Goal: Task Accomplishment & Management: Complete application form

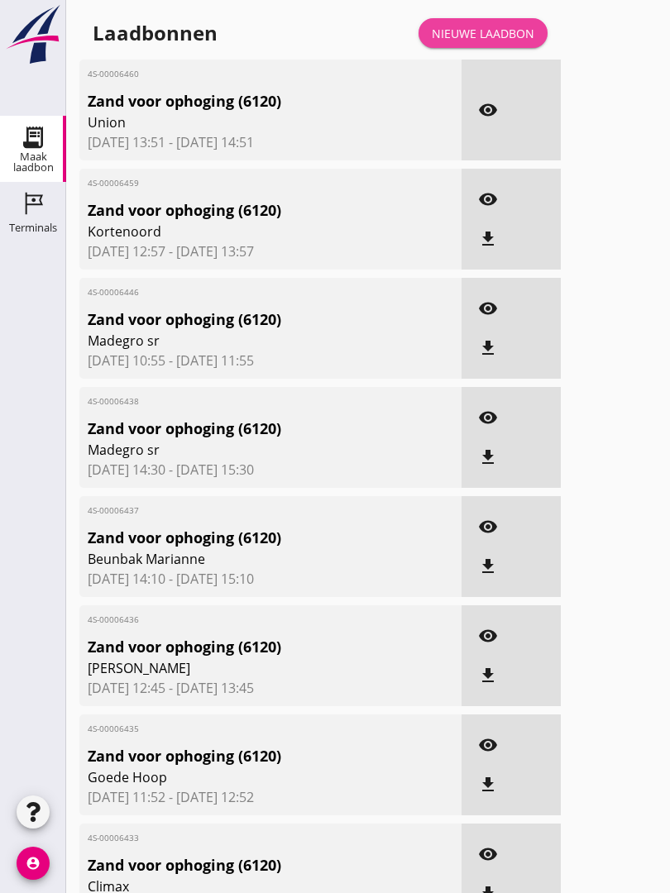
click at [492, 41] on div "Nieuwe laadbon" at bounding box center [483, 33] width 103 height 17
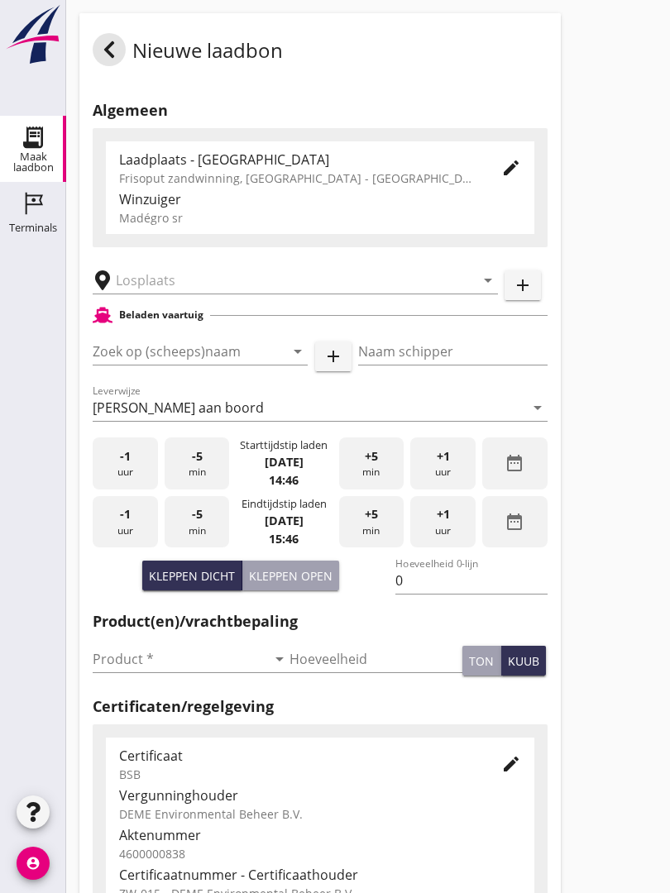
click at [218, 294] on input "text" at bounding box center [284, 280] width 336 height 26
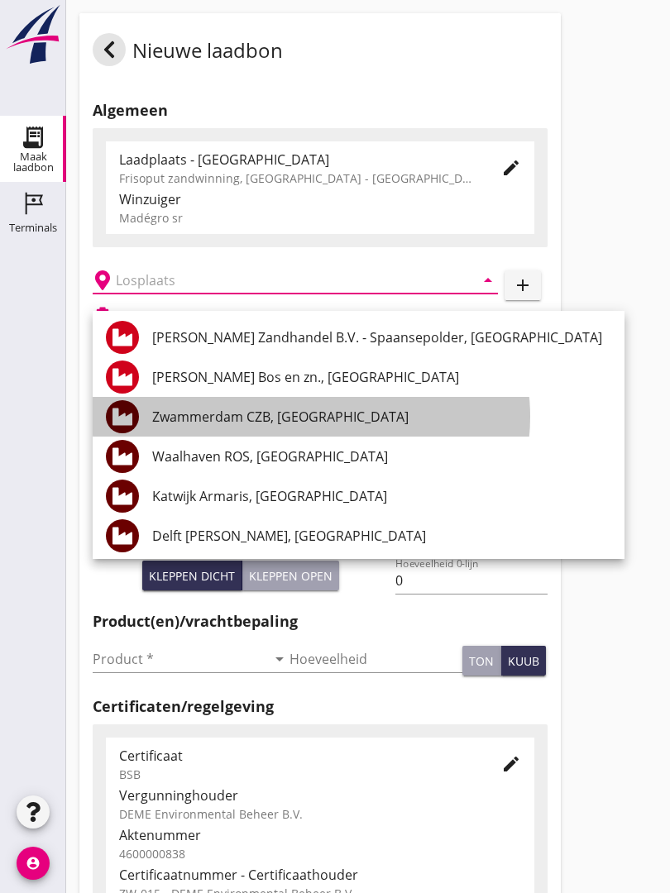
click at [331, 418] on div "Zwammerdam CZB, [GEOGRAPHIC_DATA]" at bounding box center [381, 417] width 459 height 20
type input "Zwammerdam CZB, [GEOGRAPHIC_DATA]"
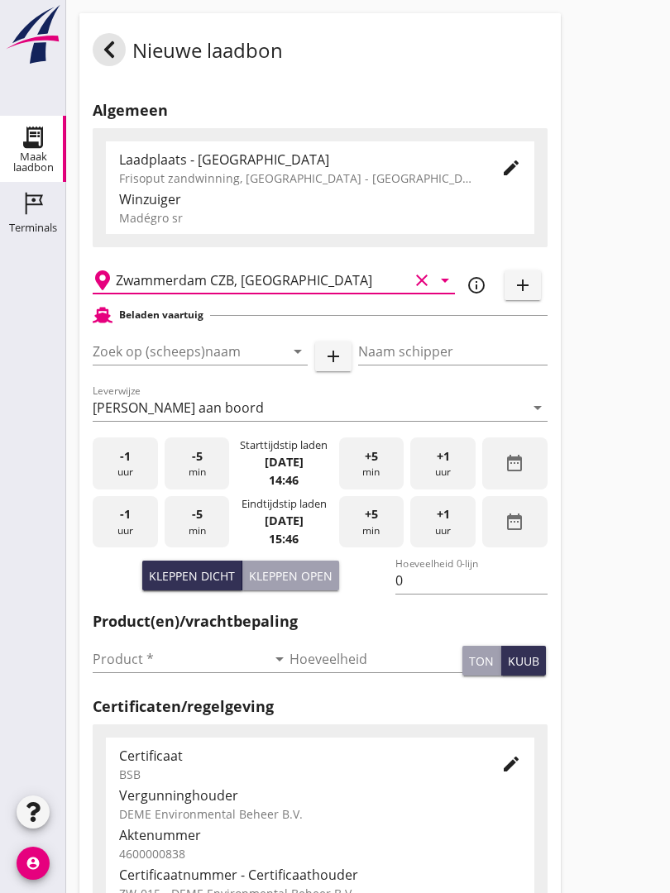
click at [245, 365] on input "Zoek op (scheeps)naam" at bounding box center [177, 351] width 169 height 26
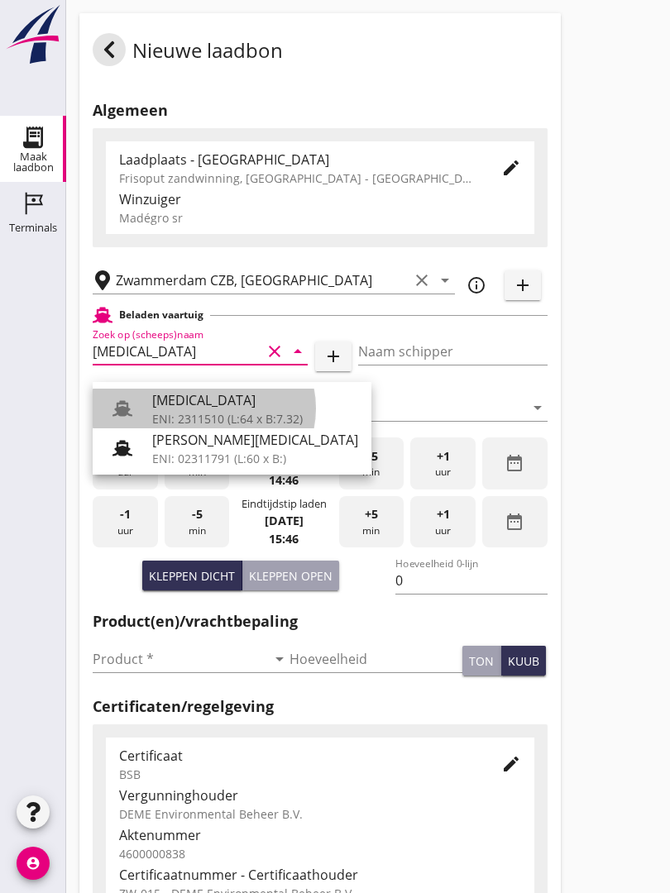
click at [222, 405] on div "[MEDICAL_DATA]" at bounding box center [255, 400] width 206 height 20
type input "[MEDICAL_DATA]"
type input "[PERSON_NAME]"
type input "552"
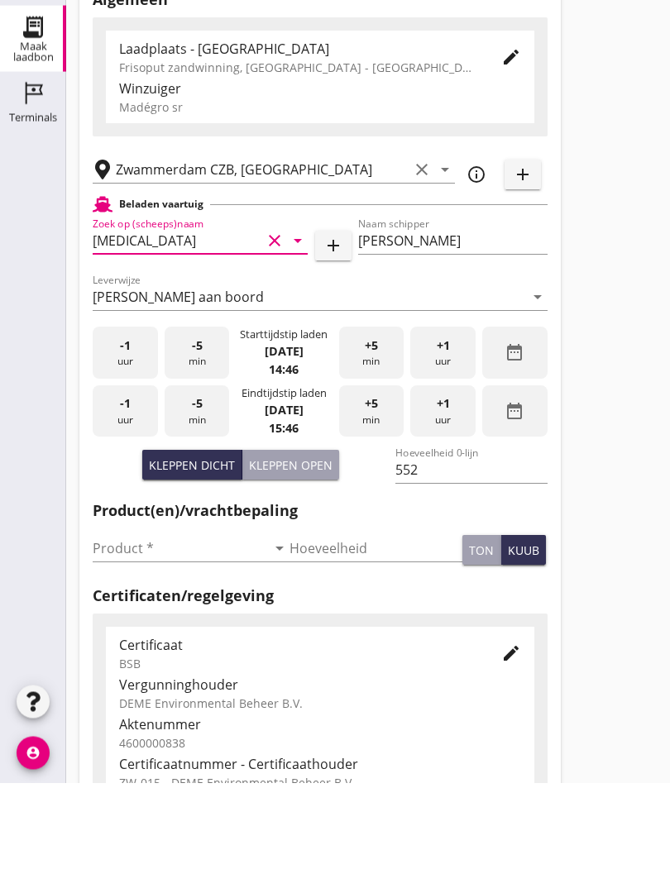
click at [134, 646] on input "Product *" at bounding box center [180, 659] width 174 height 26
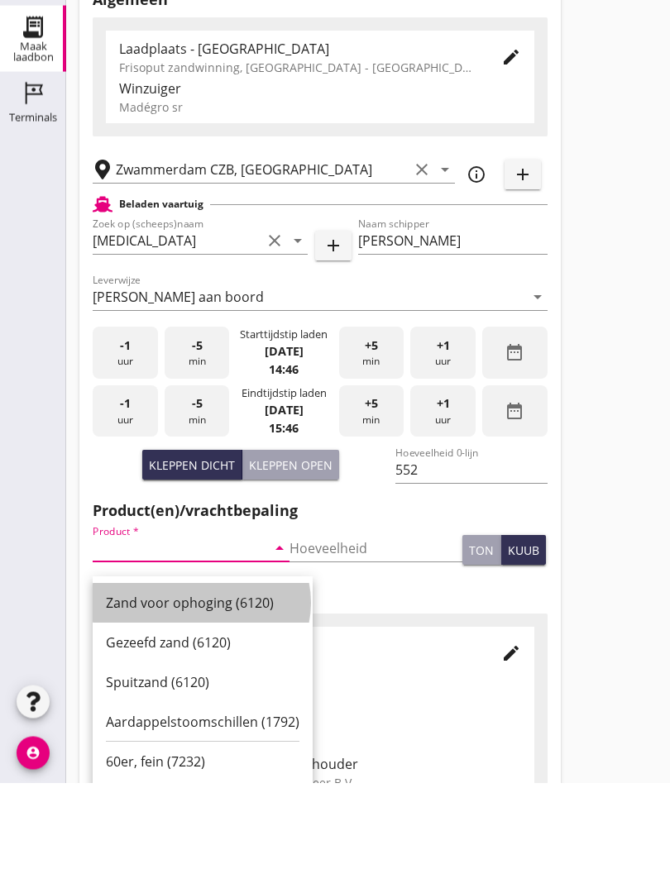
click at [184, 704] on div "Zand voor ophoging (6120)" at bounding box center [202, 714] width 193 height 20
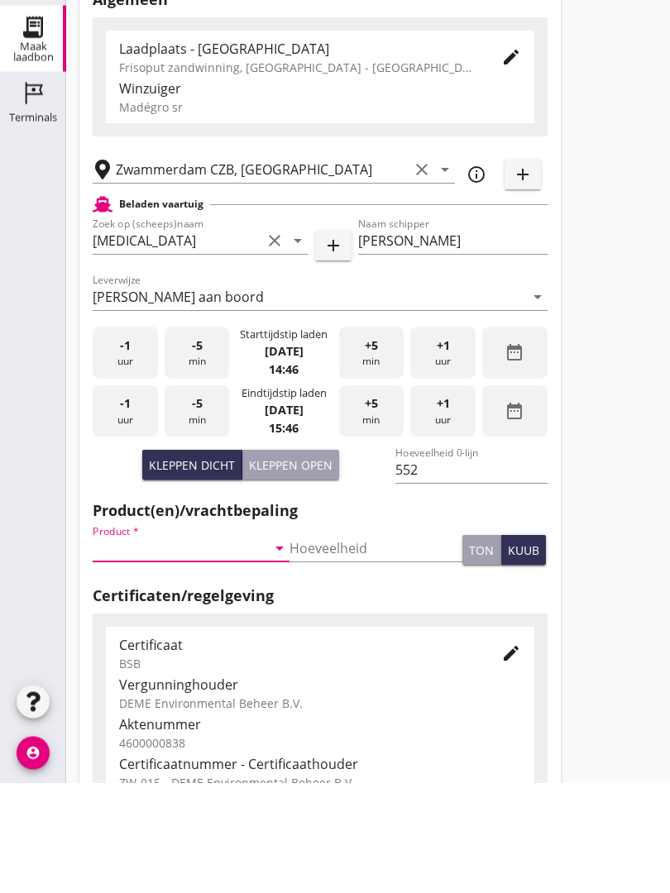
type input "Zand voor ophoging (6120)"
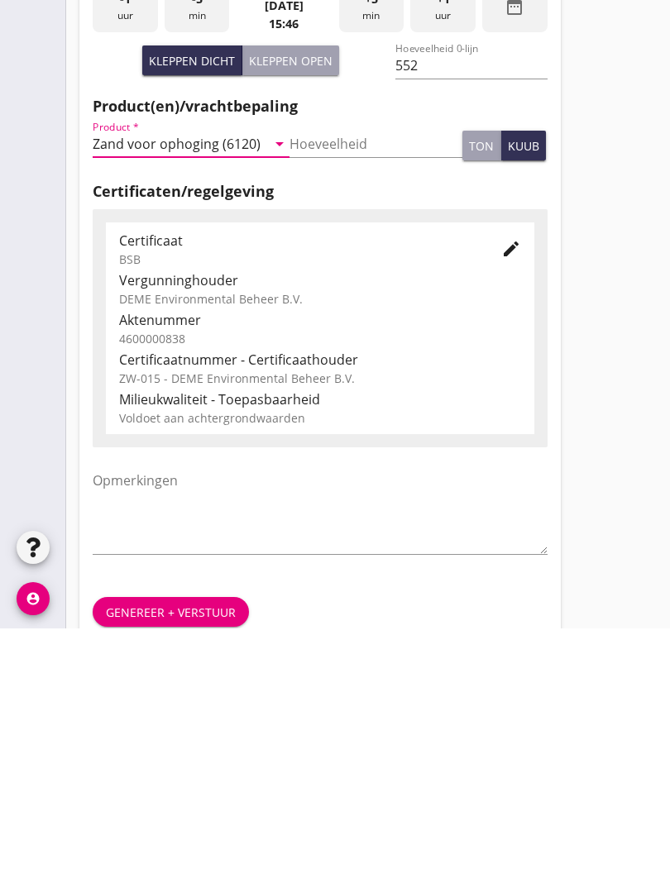
scroll to position [289, 0]
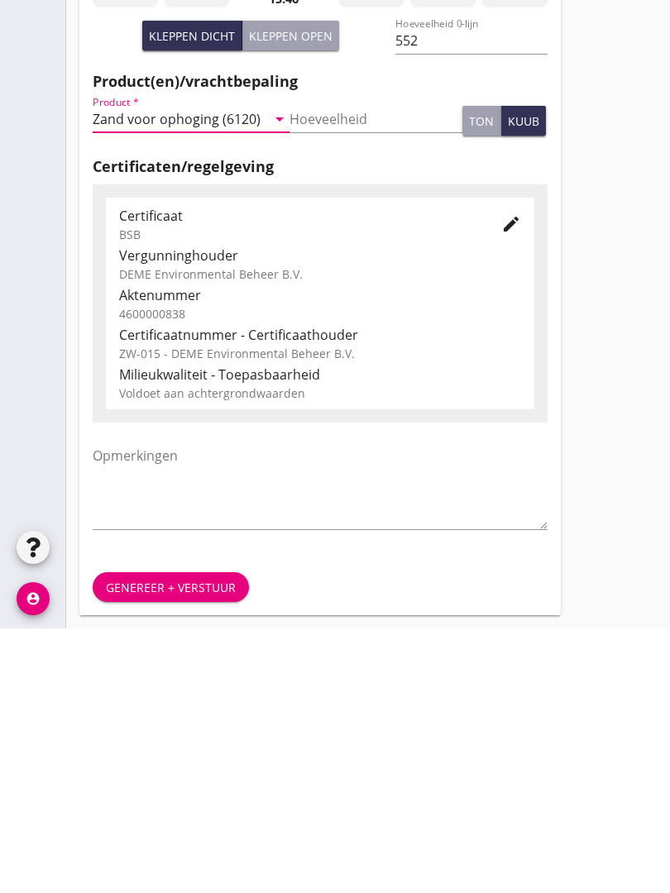
click at [186, 843] on div "Genereer + verstuur" at bounding box center [171, 851] width 130 height 17
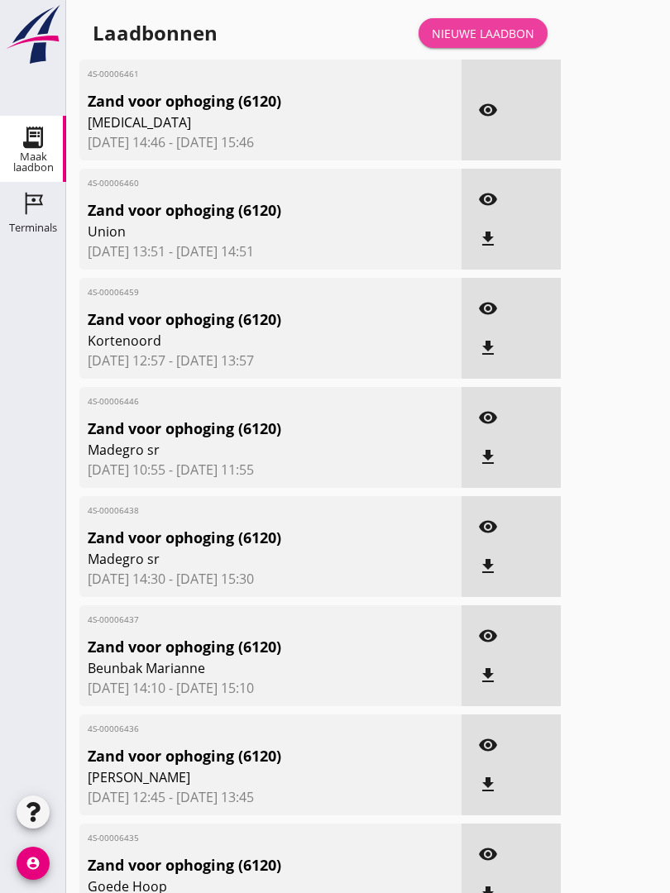
click at [482, 42] on div "Nieuwe laadbon" at bounding box center [483, 33] width 103 height 17
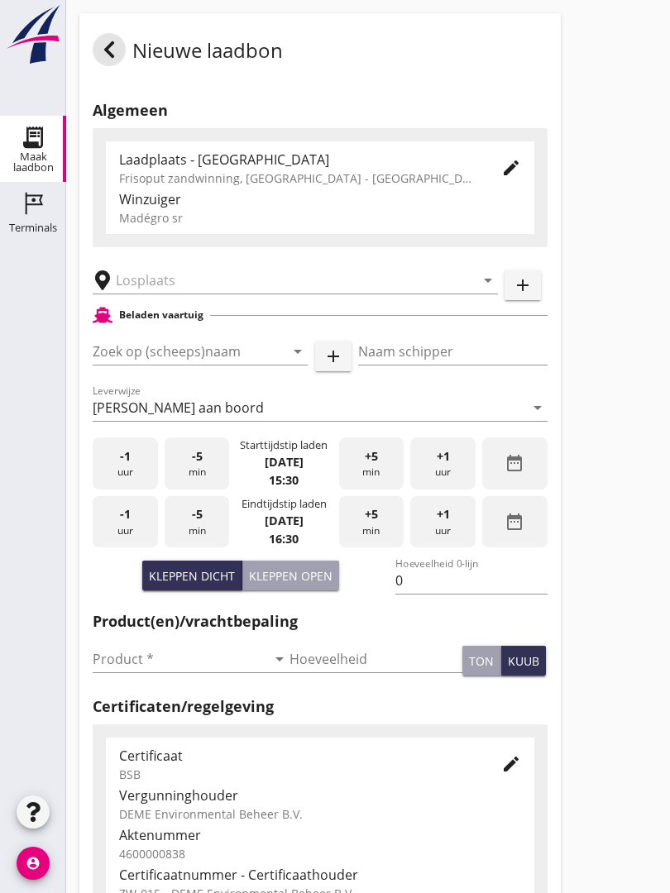
click at [236, 289] on input "text" at bounding box center [284, 280] width 336 height 26
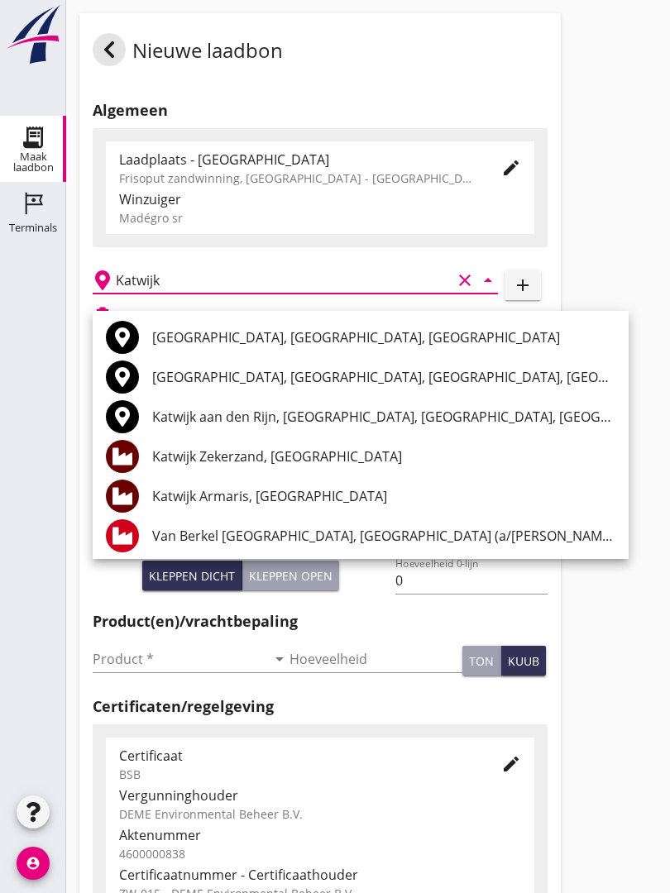
click at [274, 485] on div "Katwijk Armaris, [GEOGRAPHIC_DATA]" at bounding box center [383, 496] width 463 height 40
type input "Katwijk Armaris, [GEOGRAPHIC_DATA]"
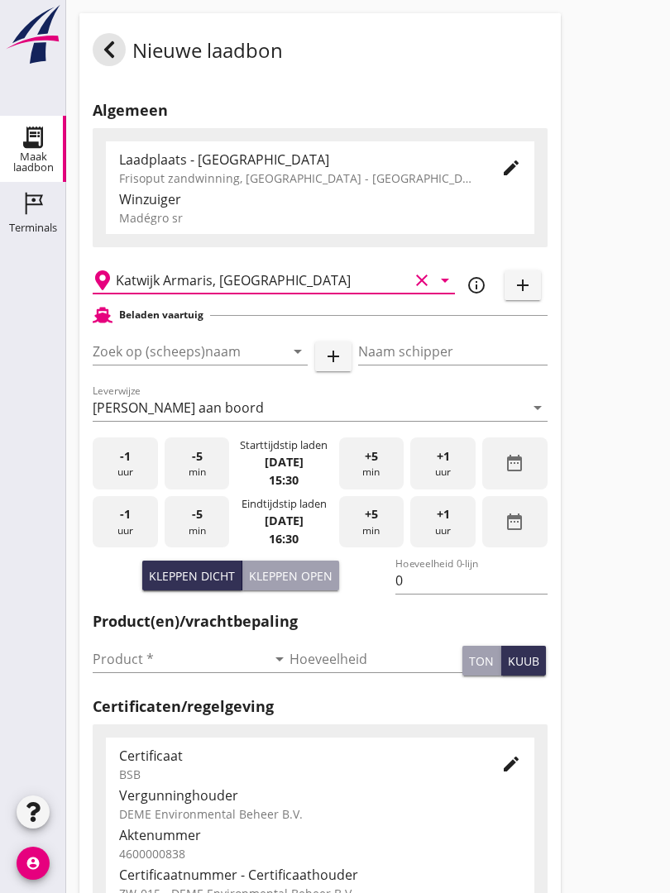
click at [209, 356] on input "Zoek op (scheeps)naam" at bounding box center [177, 351] width 169 height 26
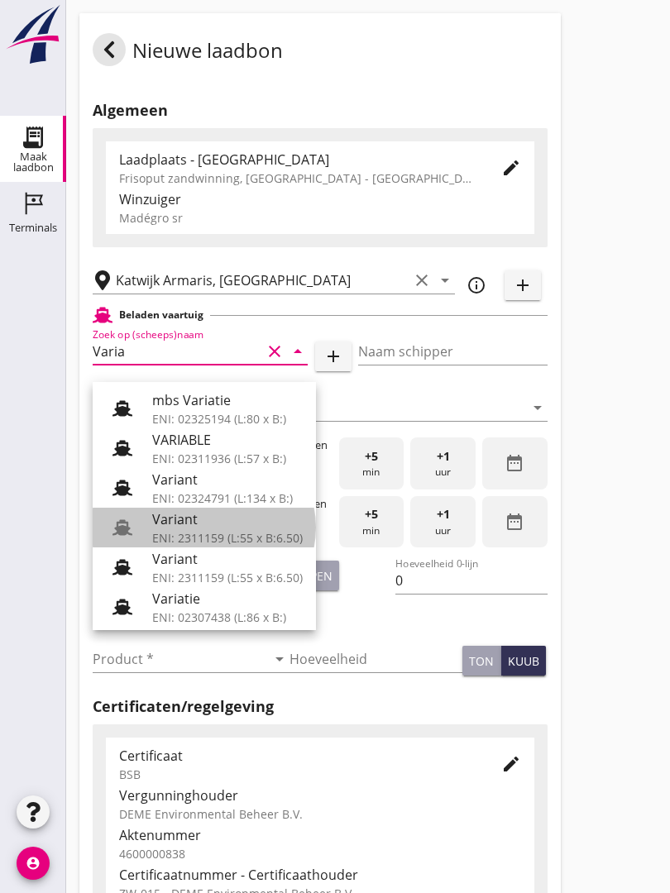
click at [208, 523] on div "Variant" at bounding box center [227, 519] width 150 height 20
type input "Variant"
type input "[PERSON_NAME]"
type input "337"
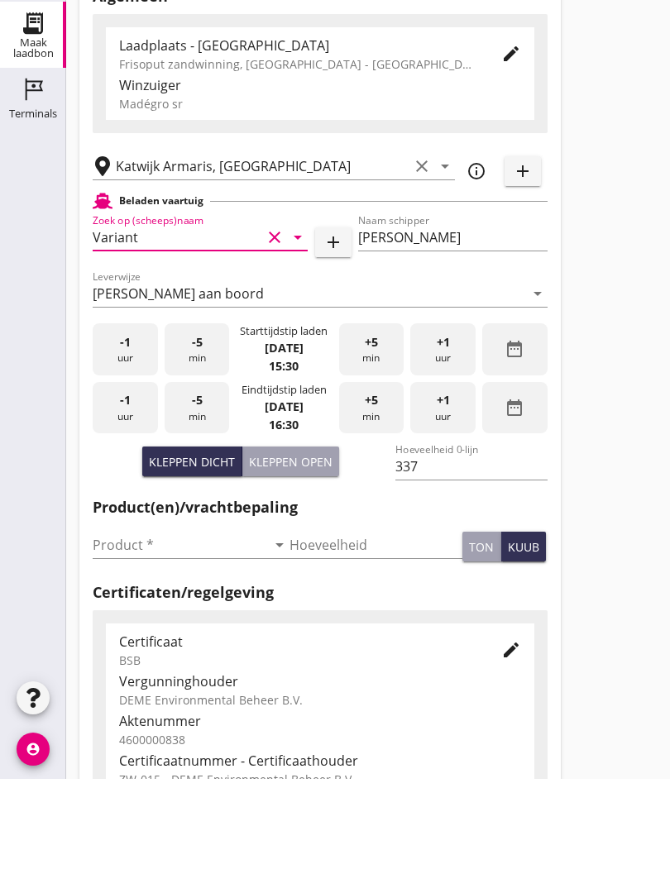
click at [124, 646] on input "Product *" at bounding box center [180, 659] width 174 height 26
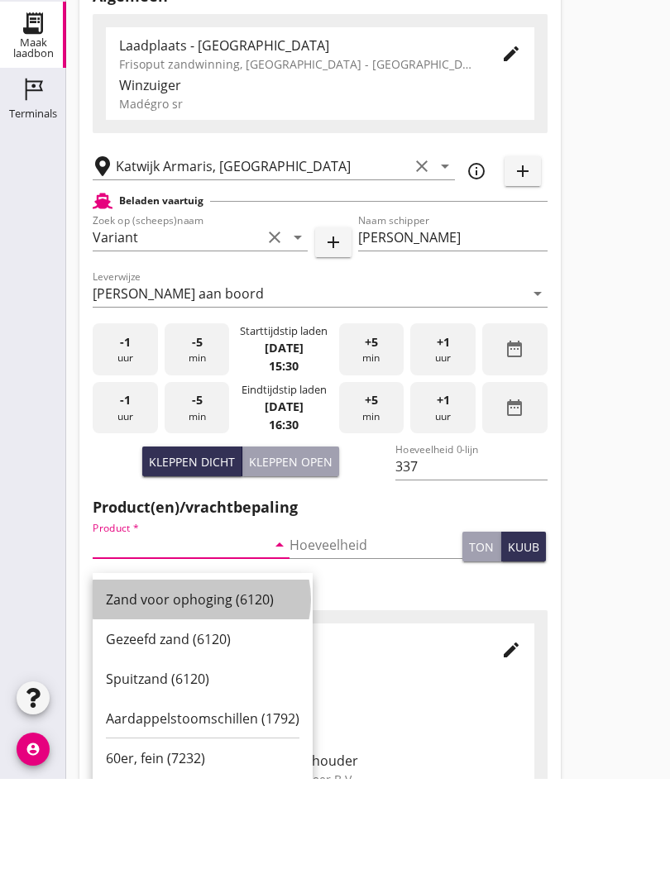
click at [188, 704] on div "Zand voor ophoging (6120)" at bounding box center [202, 714] width 193 height 20
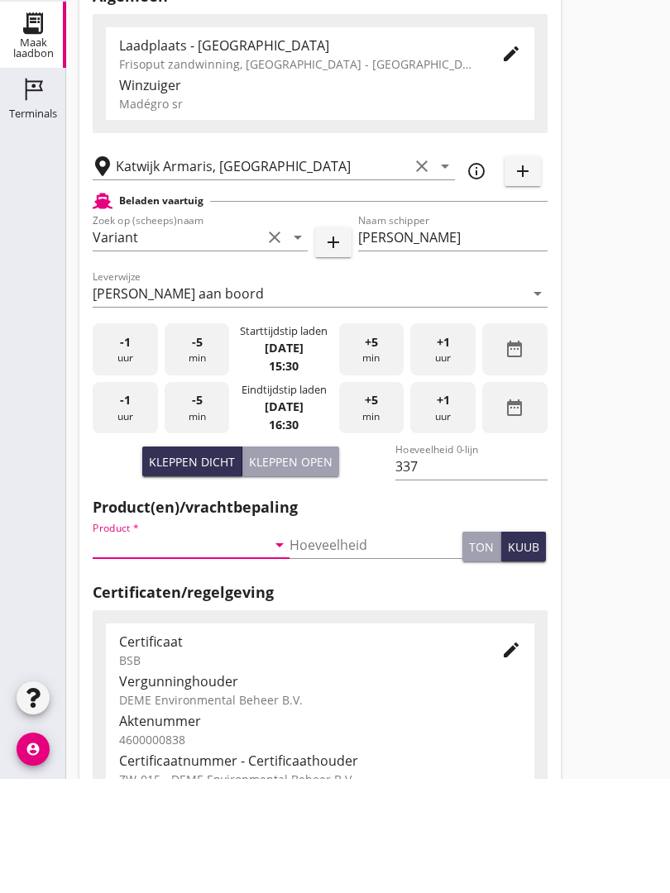
type input "Zand voor ophoging (6120)"
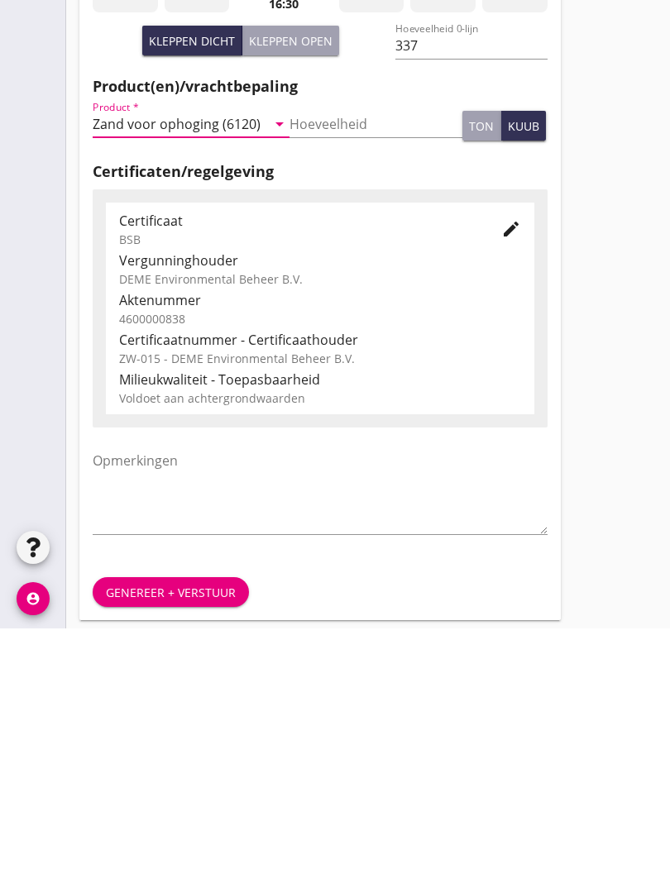
scroll to position [289, 0]
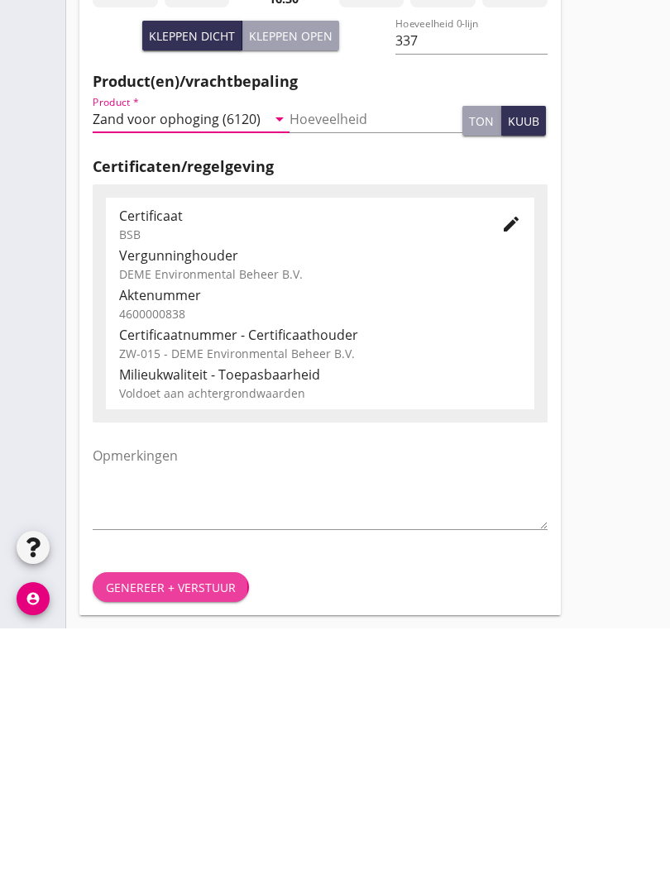
click at [187, 843] on div "Genereer + verstuur" at bounding box center [171, 851] width 130 height 17
